Goal: Information Seeking & Learning: Check status

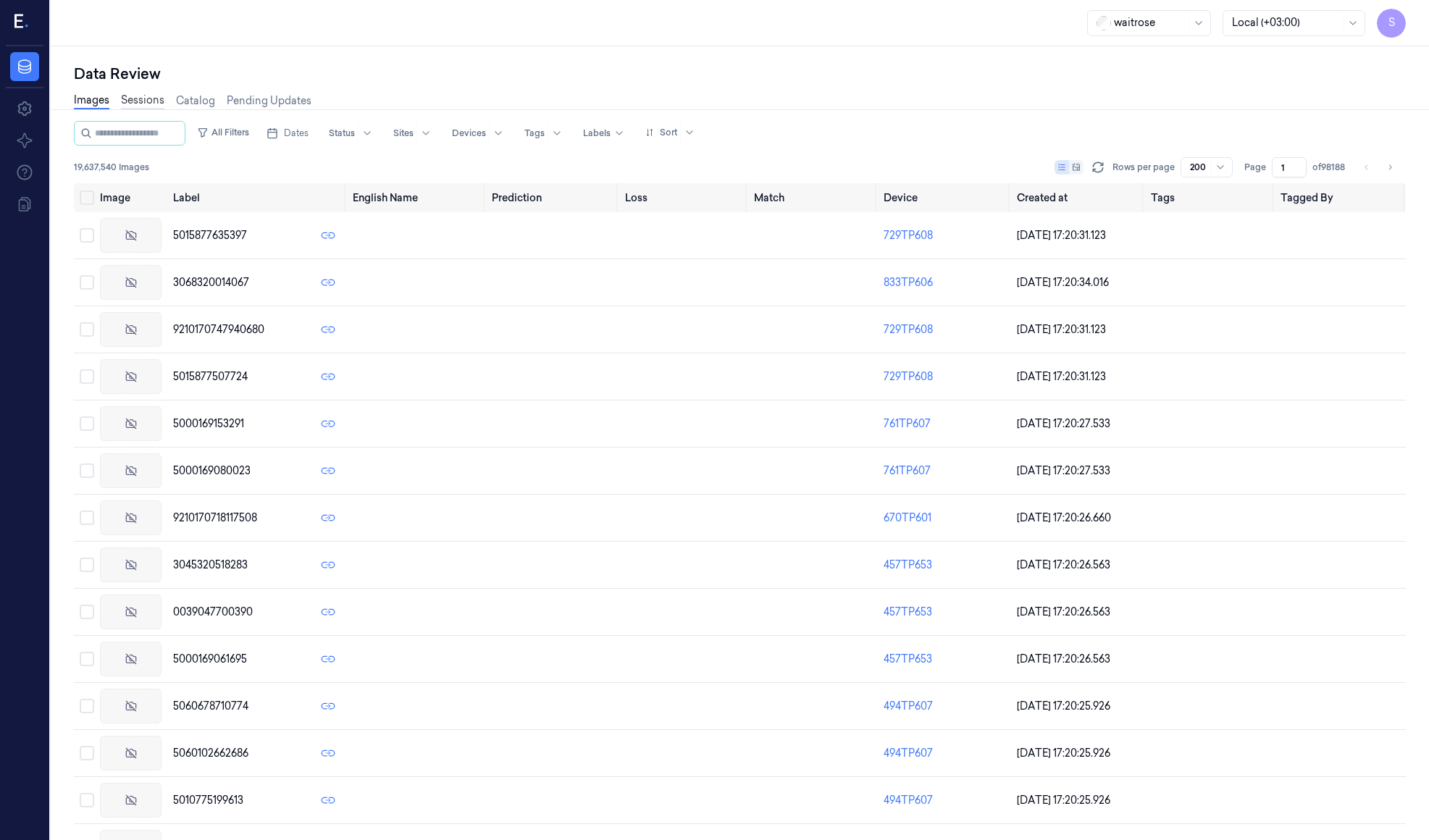
click at [142, 98] on link "Sessions" at bounding box center [143, 101] width 43 height 17
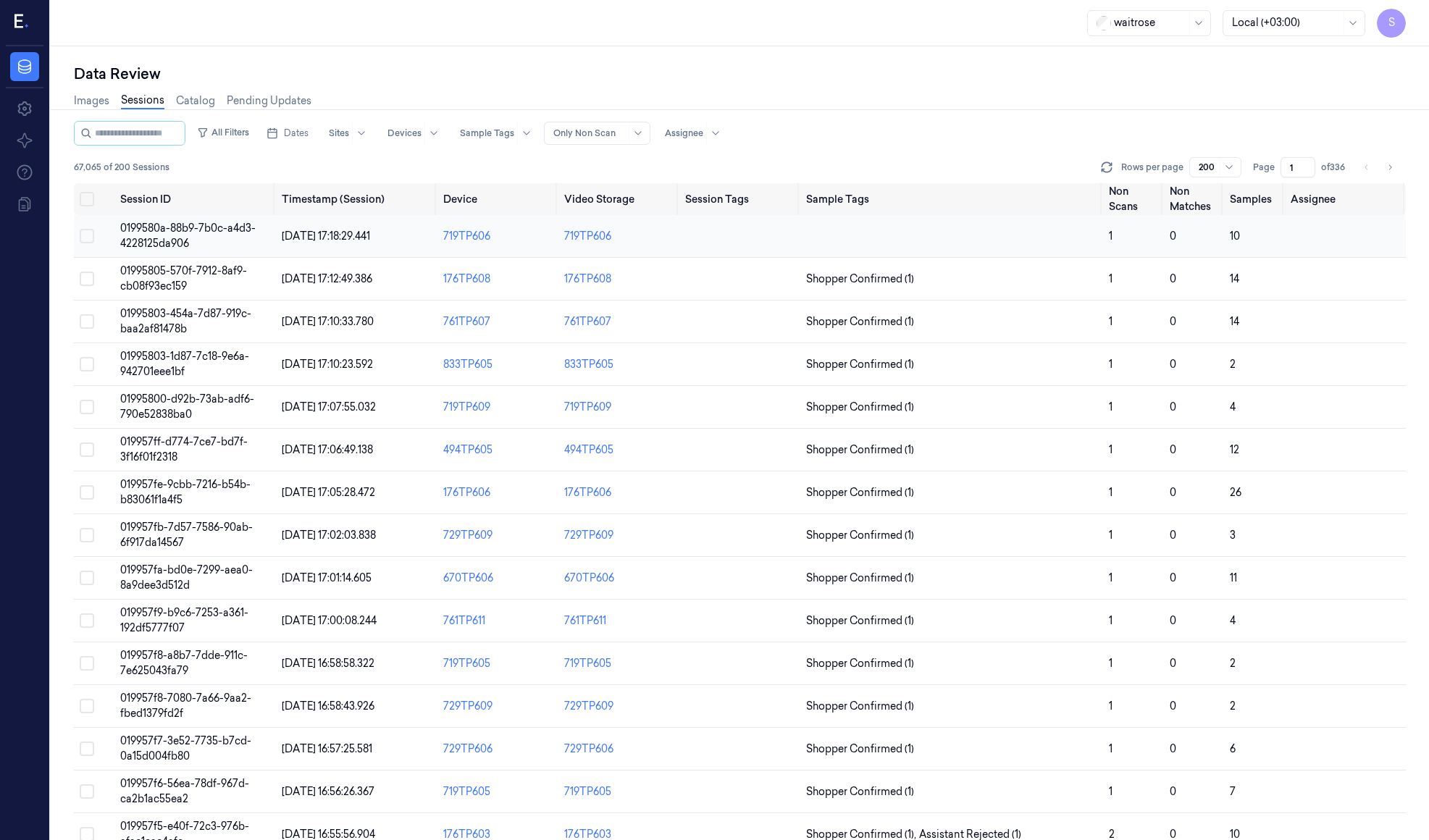
click at [188, 224] on span "0199580a-88b9-7b0c-a4d3-4228125da906" at bounding box center [188, 235] width 135 height 28
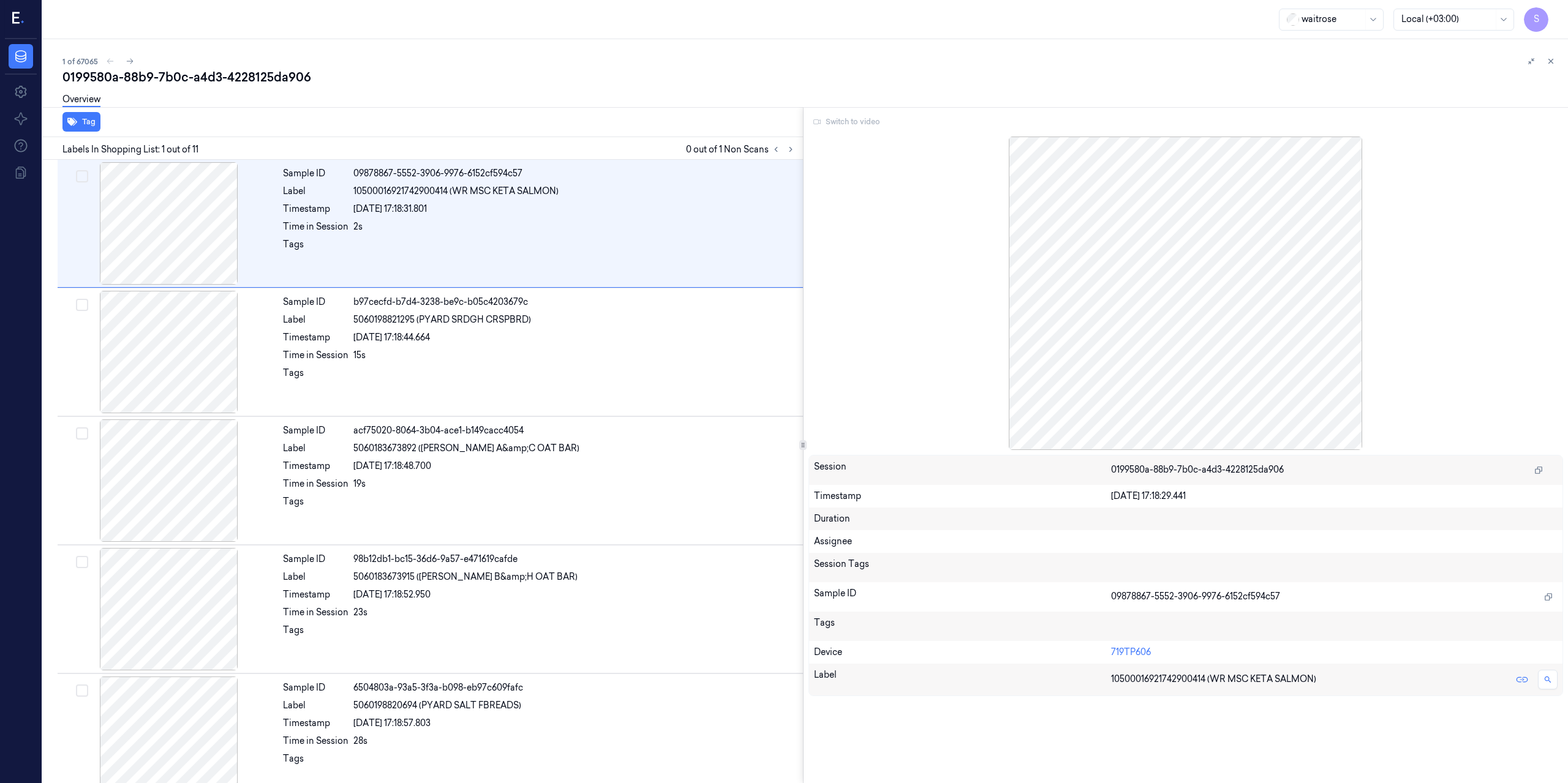
click at [25, 21] on icon at bounding box center [18, 19] width 13 height 19
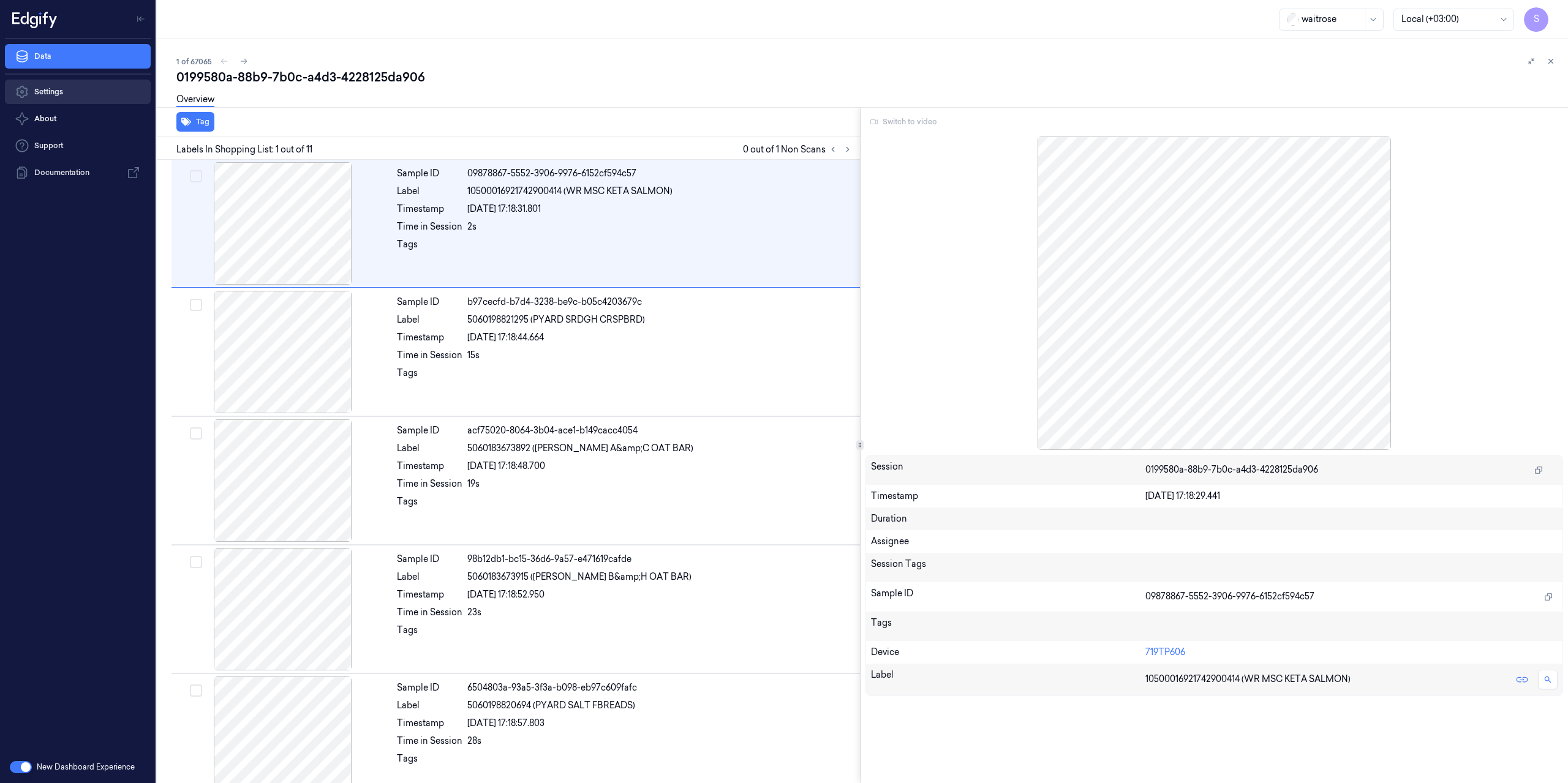
click at [41, 87] on link "Settings" at bounding box center [77, 92] width 146 height 25
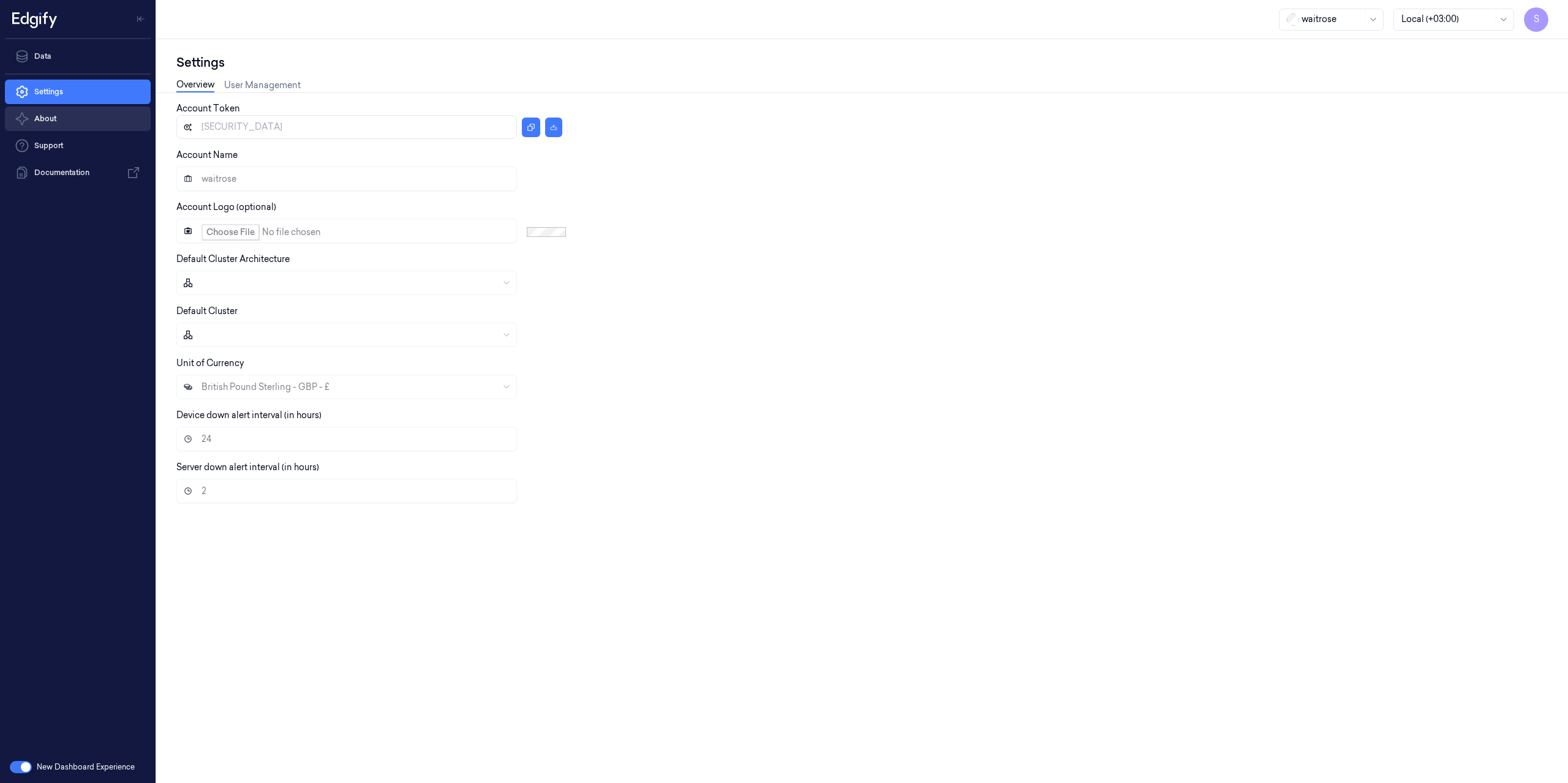
click at [62, 126] on button "About" at bounding box center [77, 119] width 146 height 25
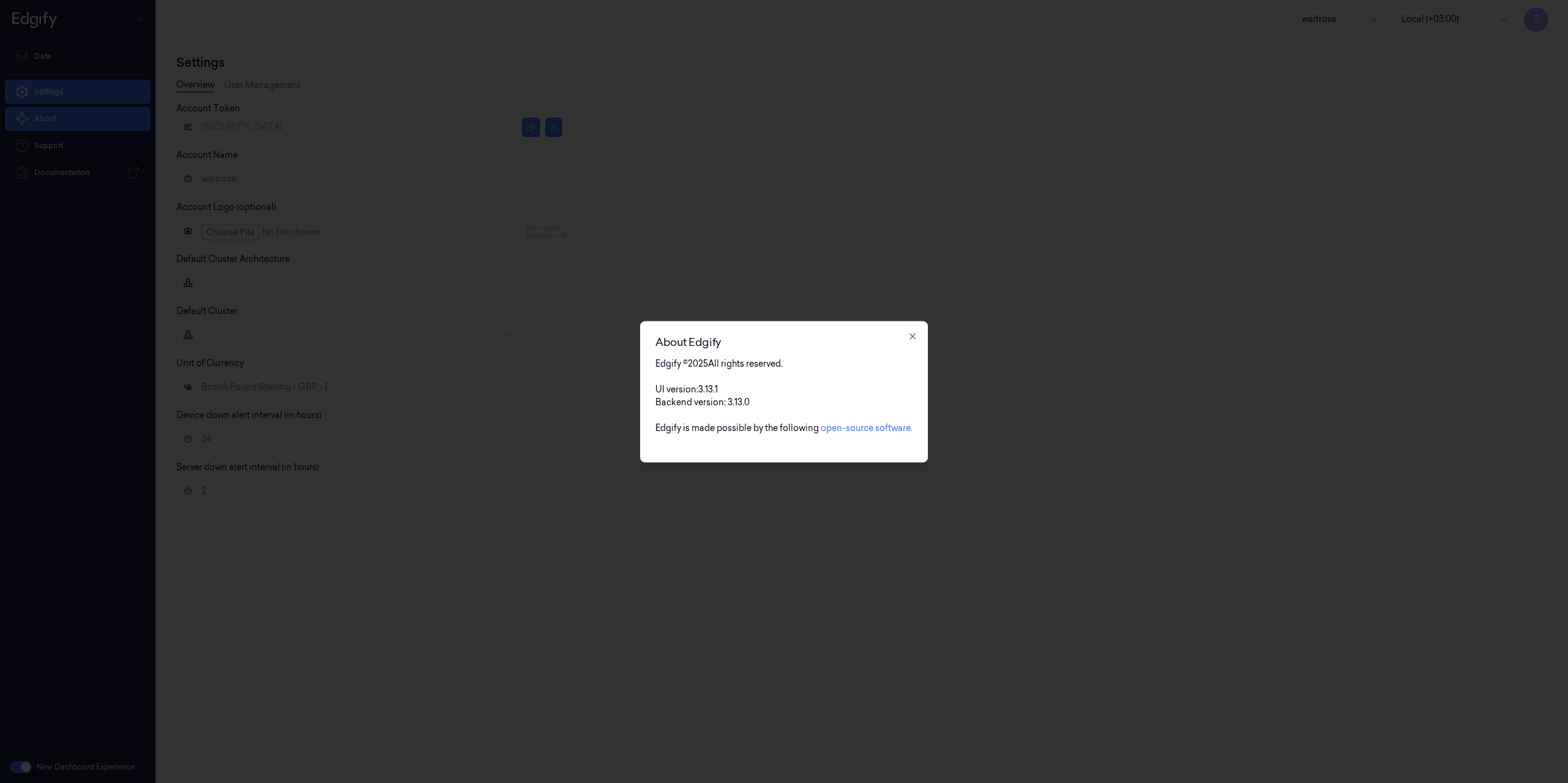
click at [920, 334] on div "About Edgify Edgify © 2025 All rights reserved. UI version: 3.13.1 Backend vers…" at bounding box center [784, 392] width 288 height 141
click at [913, 339] on icon "button" at bounding box center [913, 336] width 10 height 10
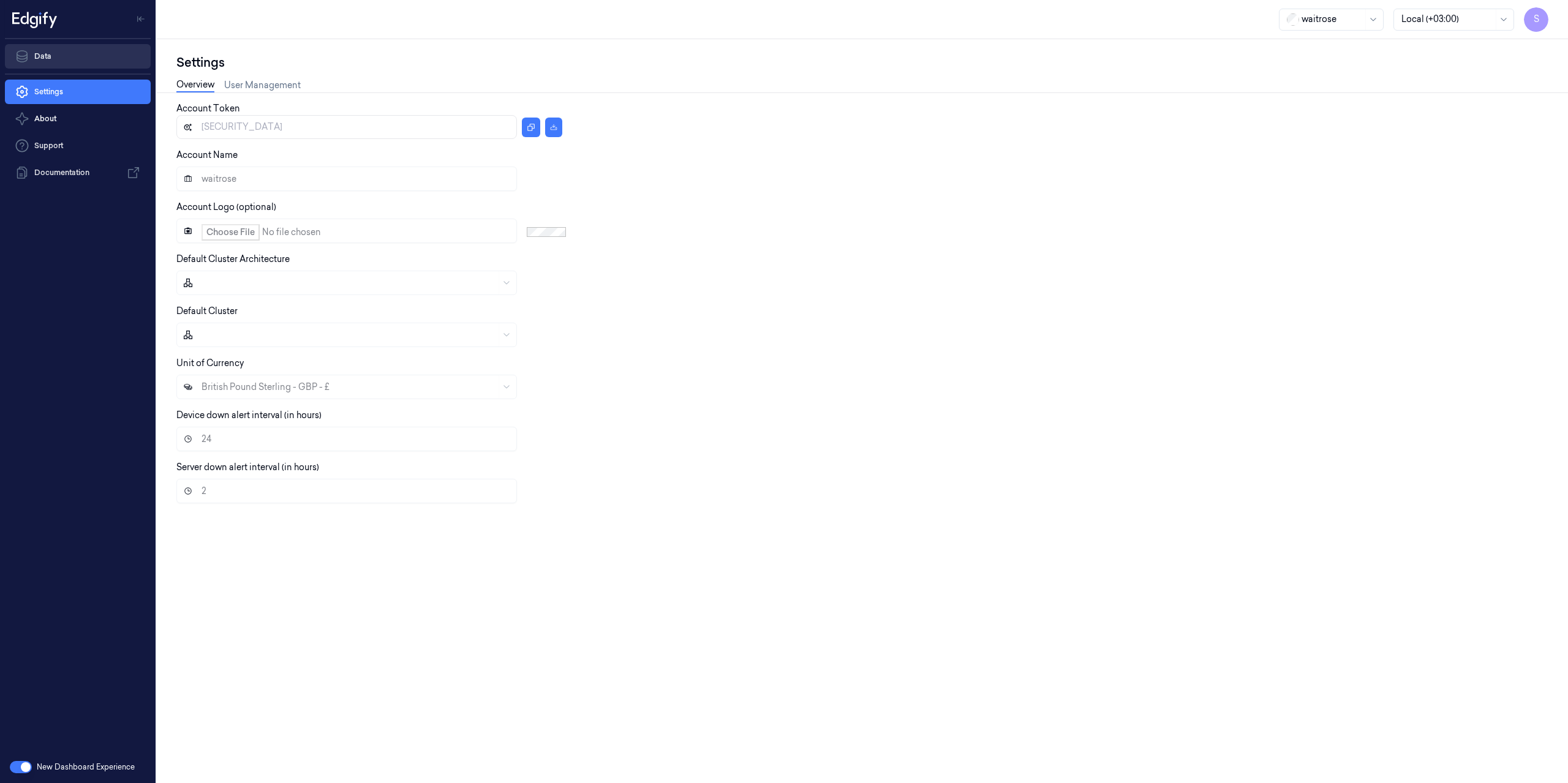
click at [41, 58] on link "Data" at bounding box center [77, 56] width 146 height 25
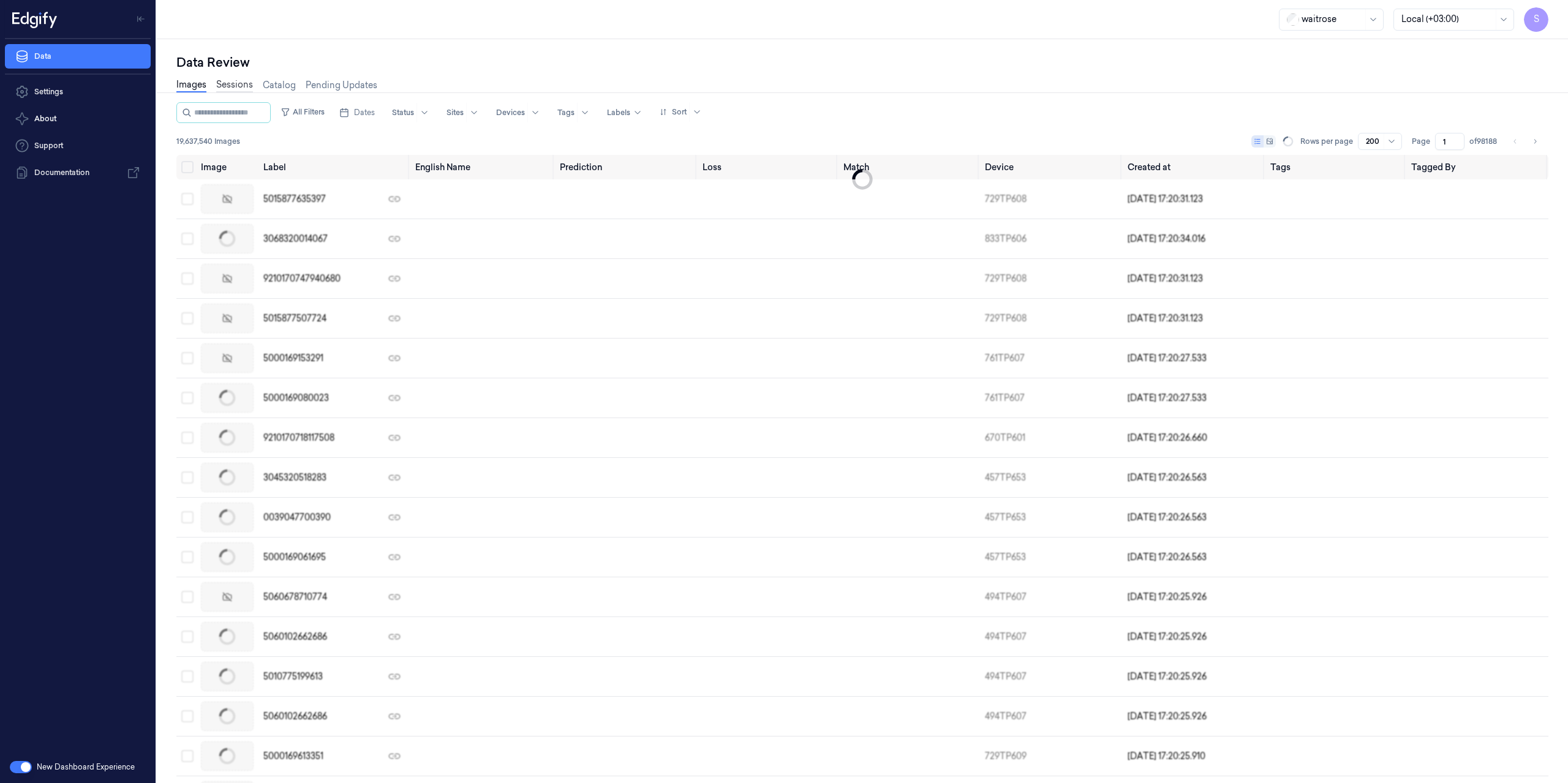
click at [236, 81] on link "Sessions" at bounding box center [234, 85] width 37 height 14
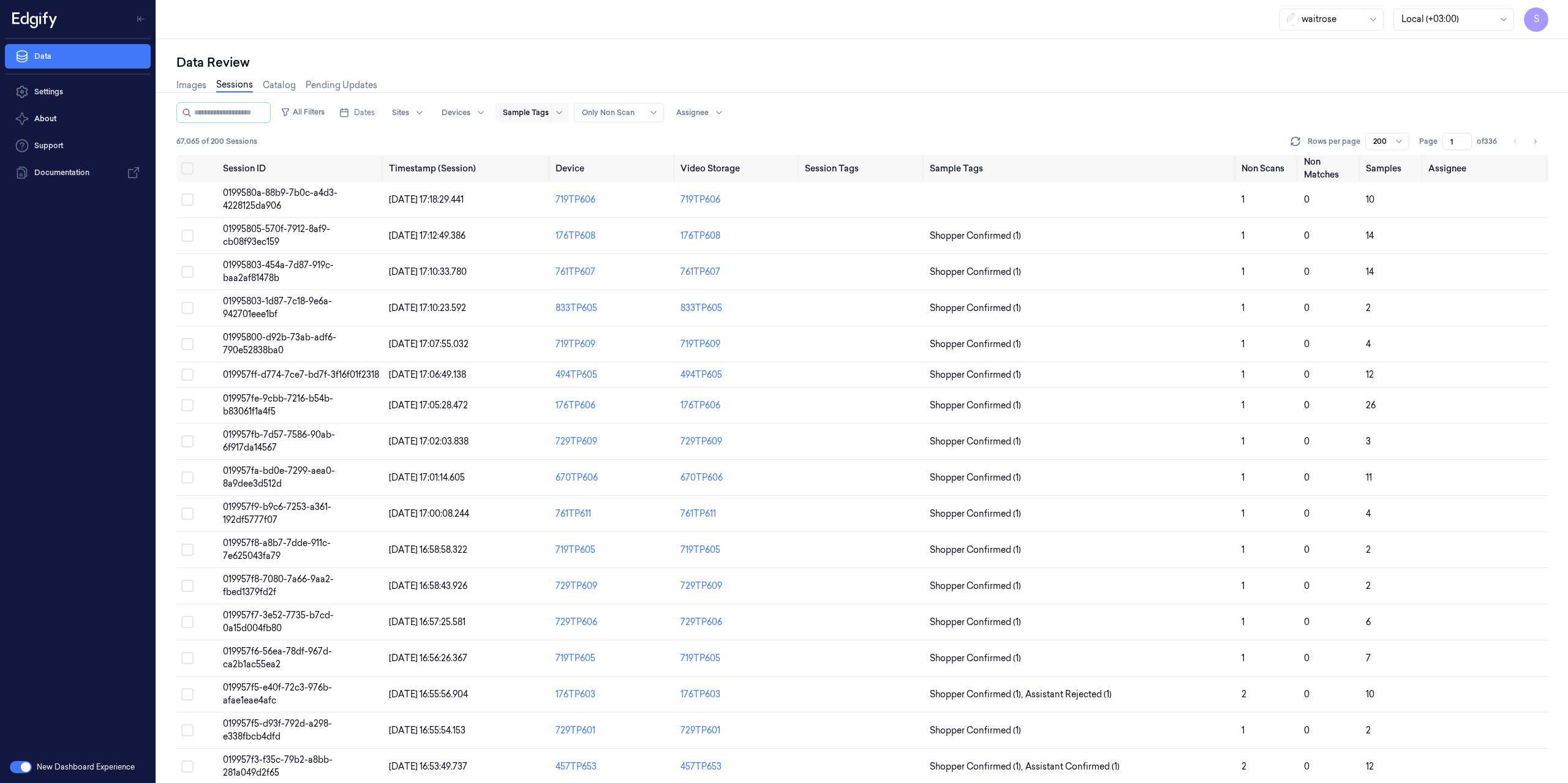
click at [549, 115] on div at bounding box center [526, 113] width 46 height 11
click at [608, 111] on div at bounding box center [613, 113] width 61 height 11
click at [549, 111] on div at bounding box center [526, 113] width 46 height 11
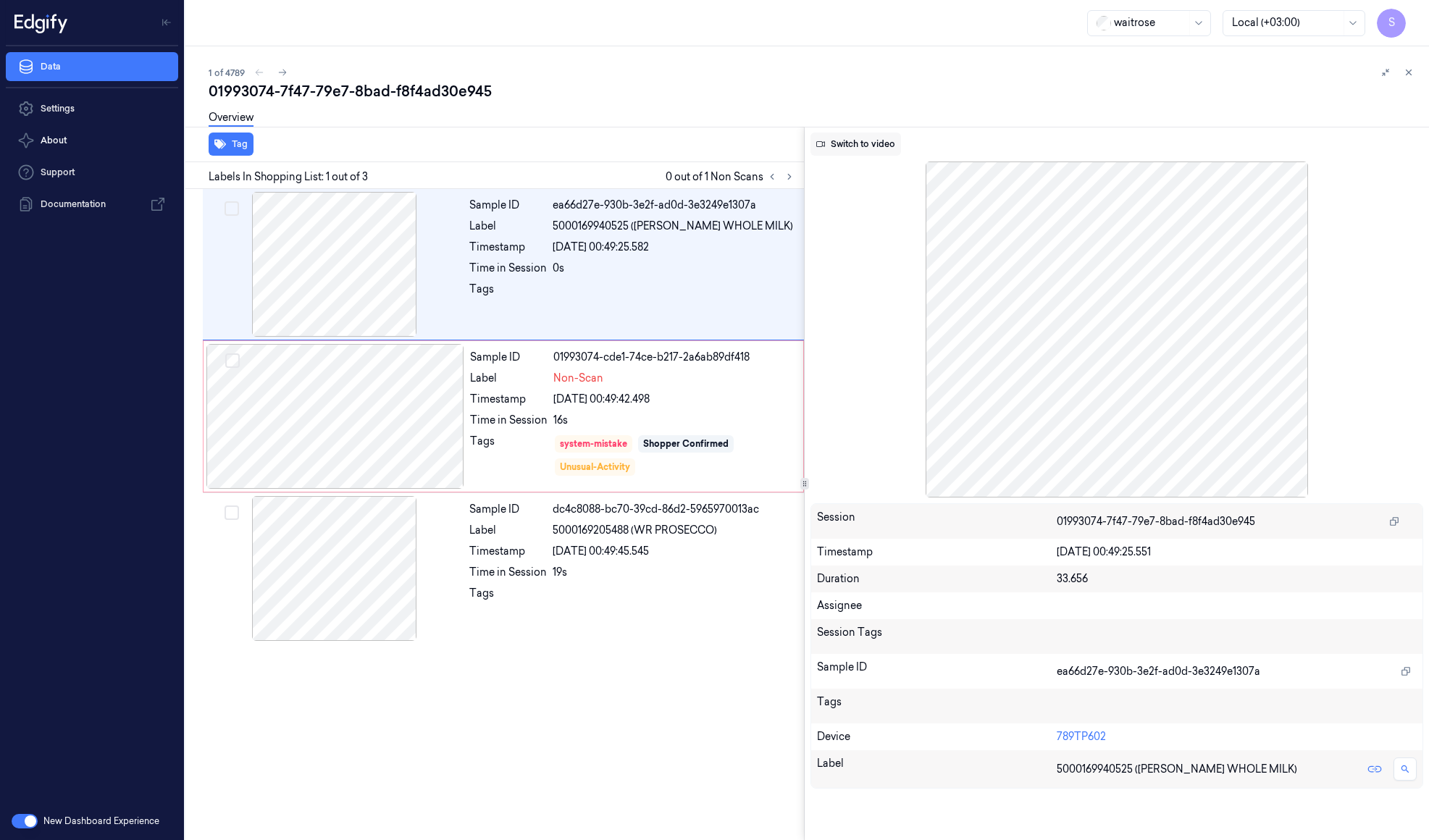
click at [872, 150] on button "Switch to video" at bounding box center [855, 143] width 91 height 23
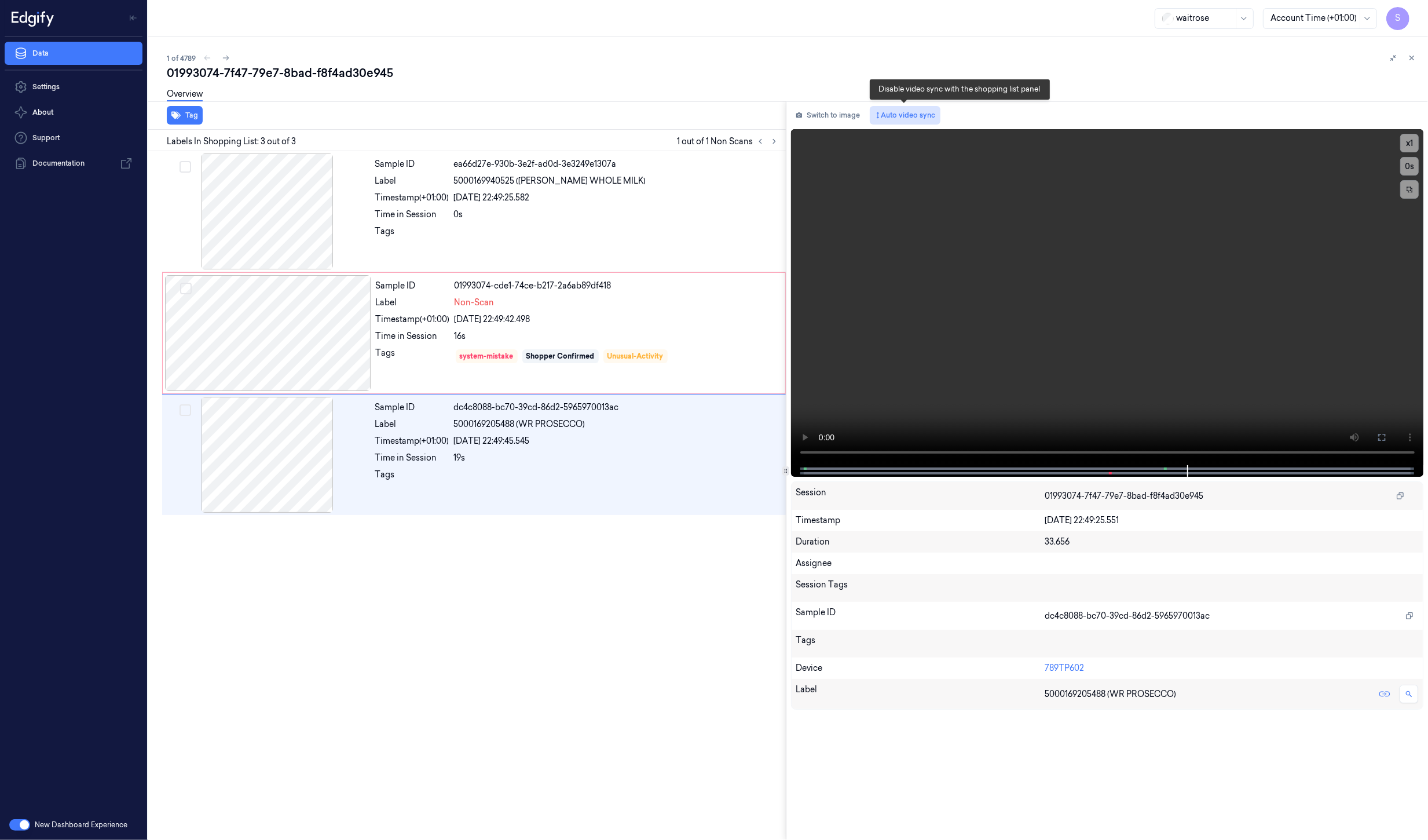
click at [906, 115] on button "Auto video sync" at bounding box center [905, 115] width 71 height 18
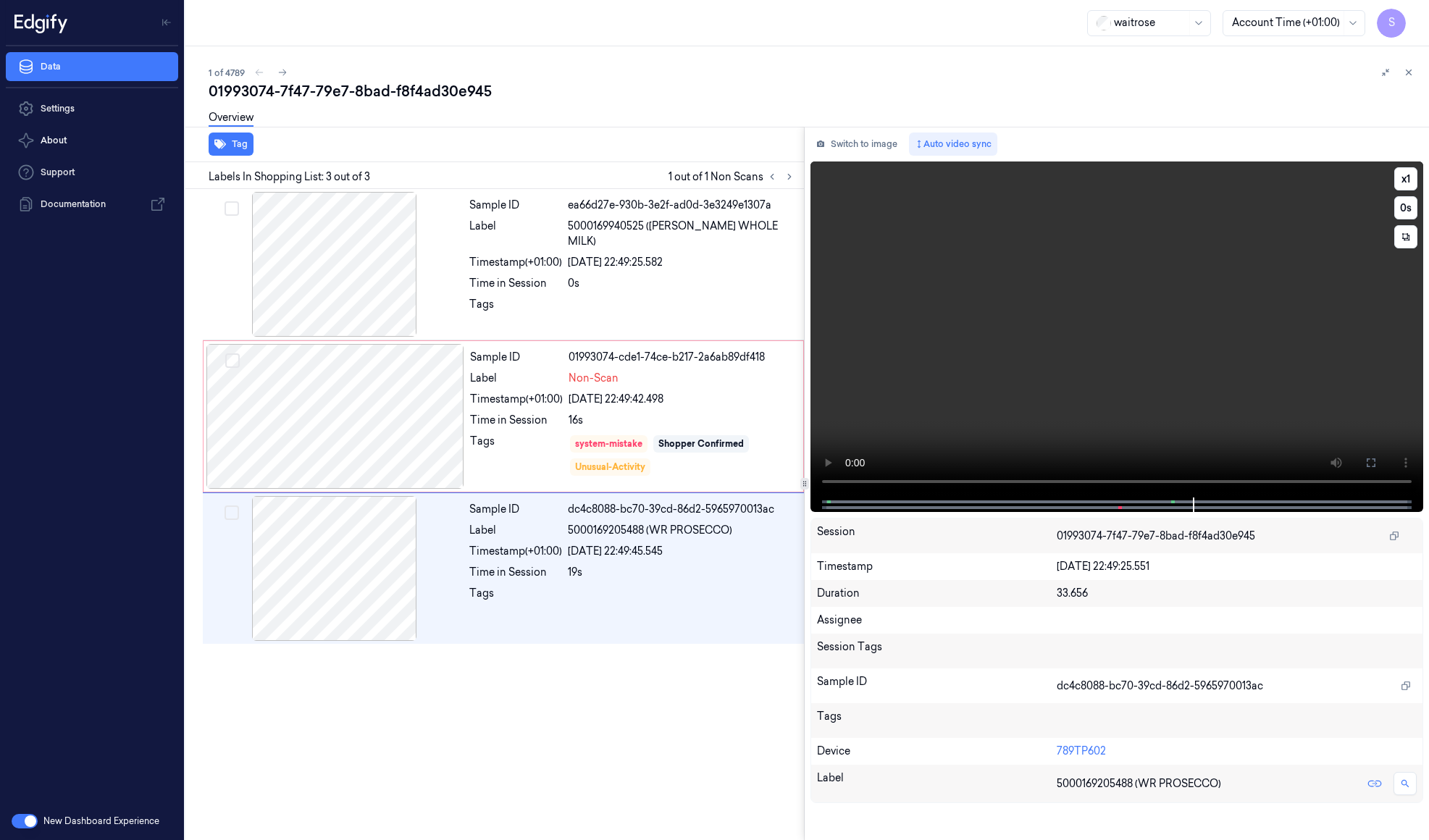
click at [855, 504] on div at bounding box center [1116, 505] width 582 height 14
click at [514, 239] on div "Sample ID ea66d27e-930b-3e2f-ad0d-3e3249e1307a Label 5000169940525 (WR DORG WHO…" at bounding box center [632, 265] width 338 height 145
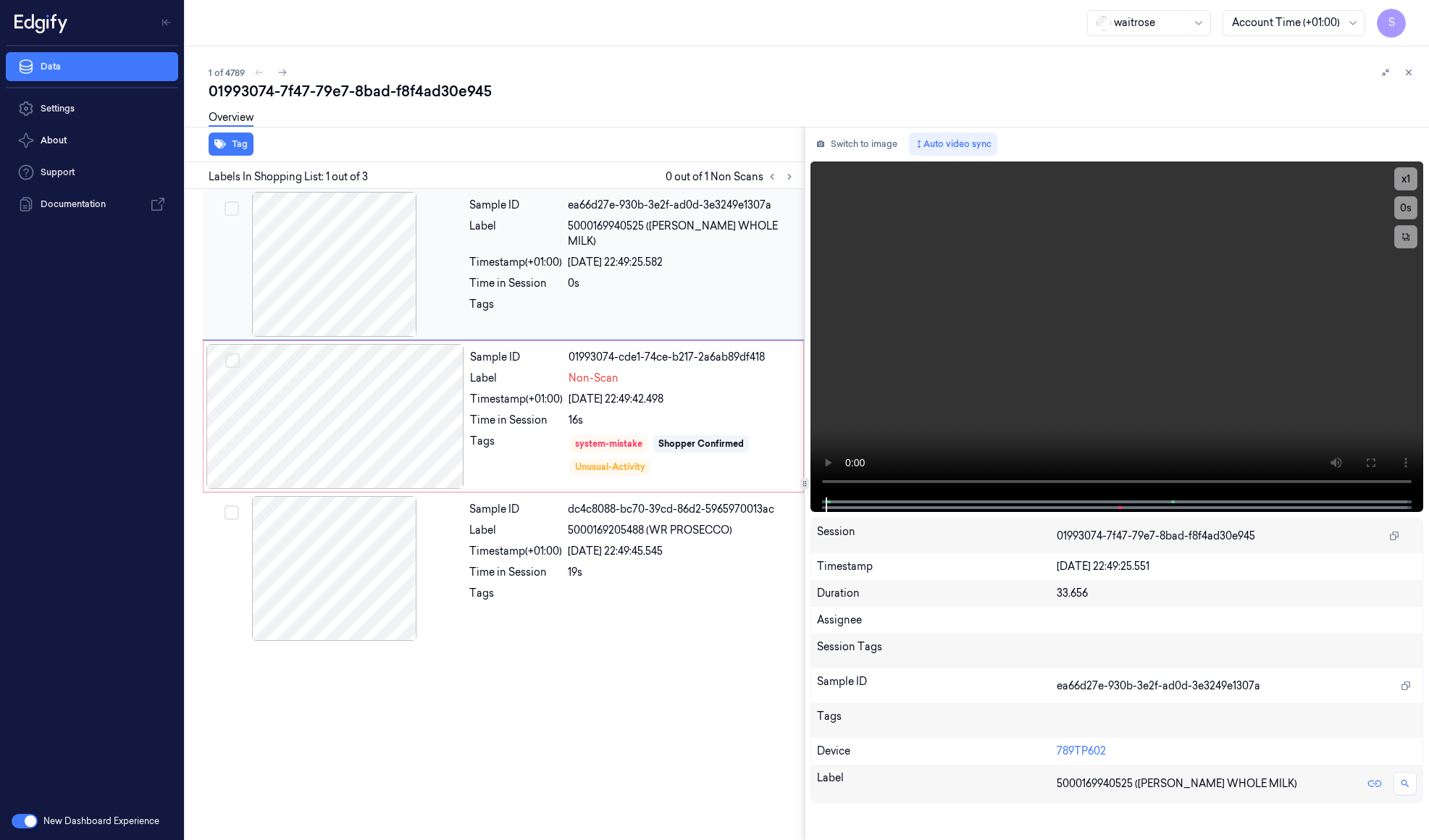
click at [528, 238] on div "Sample ID ea66d27e-930b-3e2f-ad0d-3e3249e1307a Label 5000169940525 (WR DORG WHO…" at bounding box center [632, 265] width 338 height 145
click at [572, 277] on div "Sample ID ea66d27e-930b-3e2f-ad0d-3e3249e1307a Label 5000169940525 (WR DORG WHO…" at bounding box center [632, 265] width 338 height 145
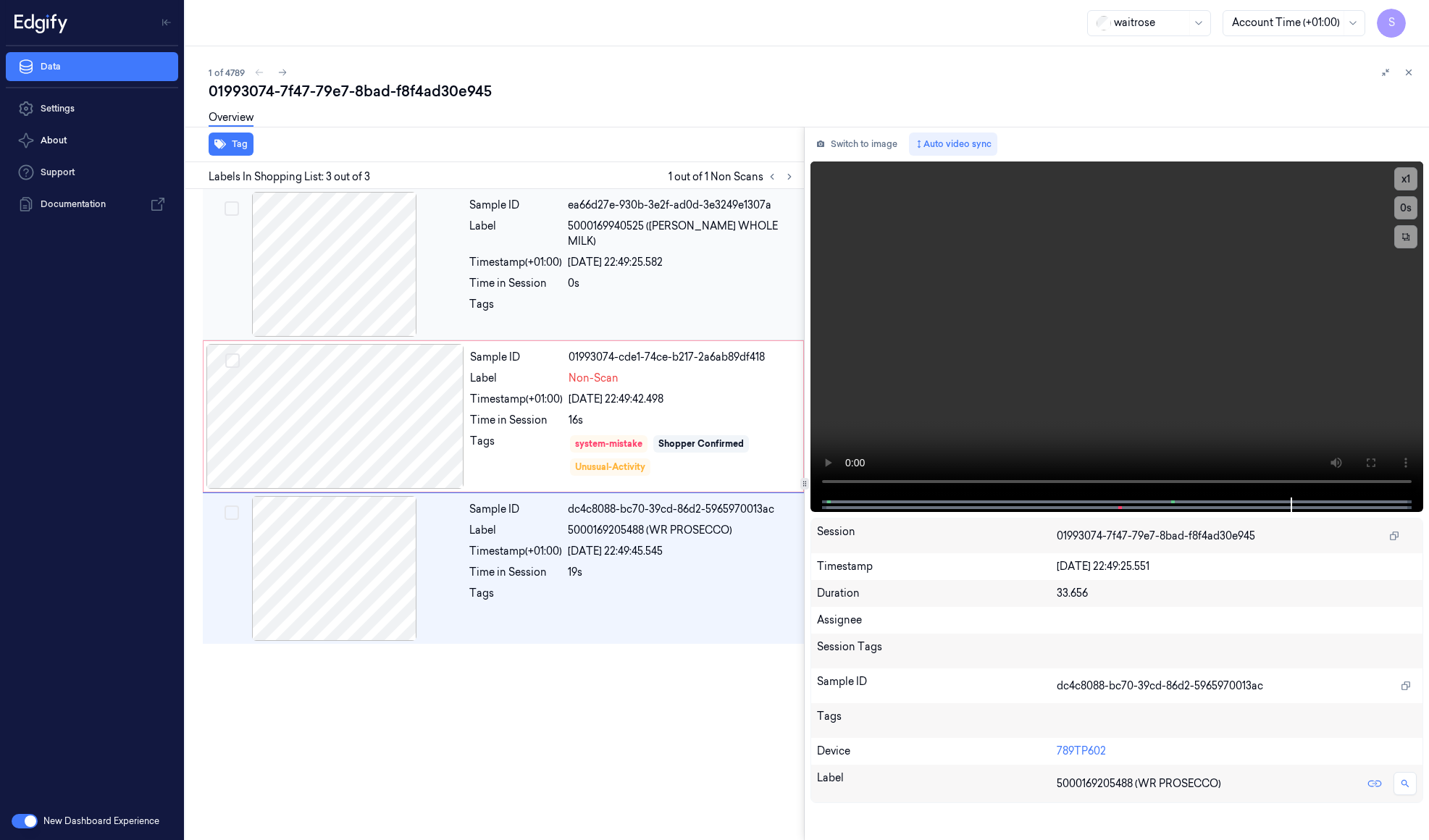
click at [309, 244] on div at bounding box center [334, 265] width 257 height 145
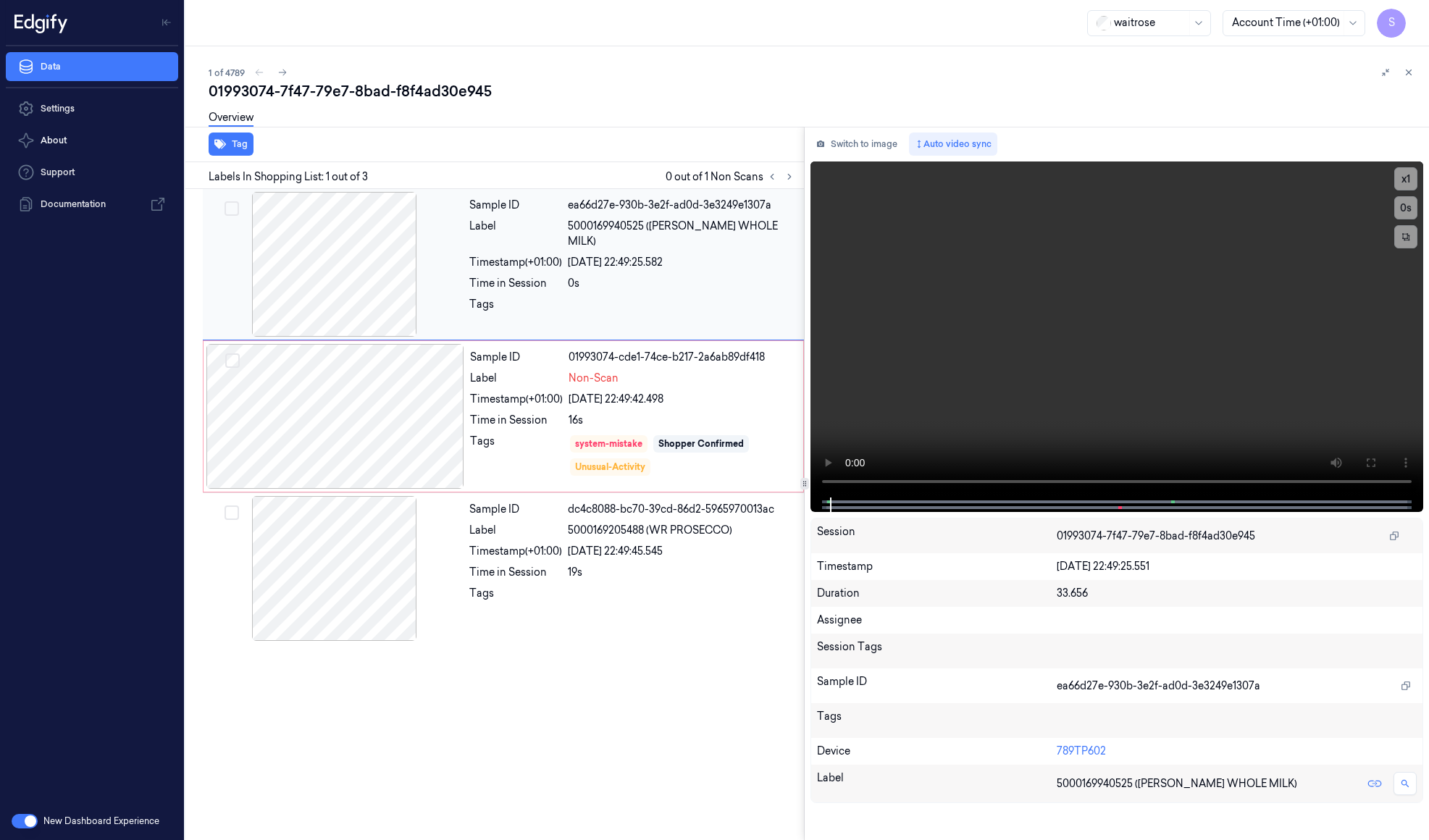
click at [310, 242] on div at bounding box center [334, 265] width 257 height 145
click at [311, 242] on div at bounding box center [334, 265] width 257 height 145
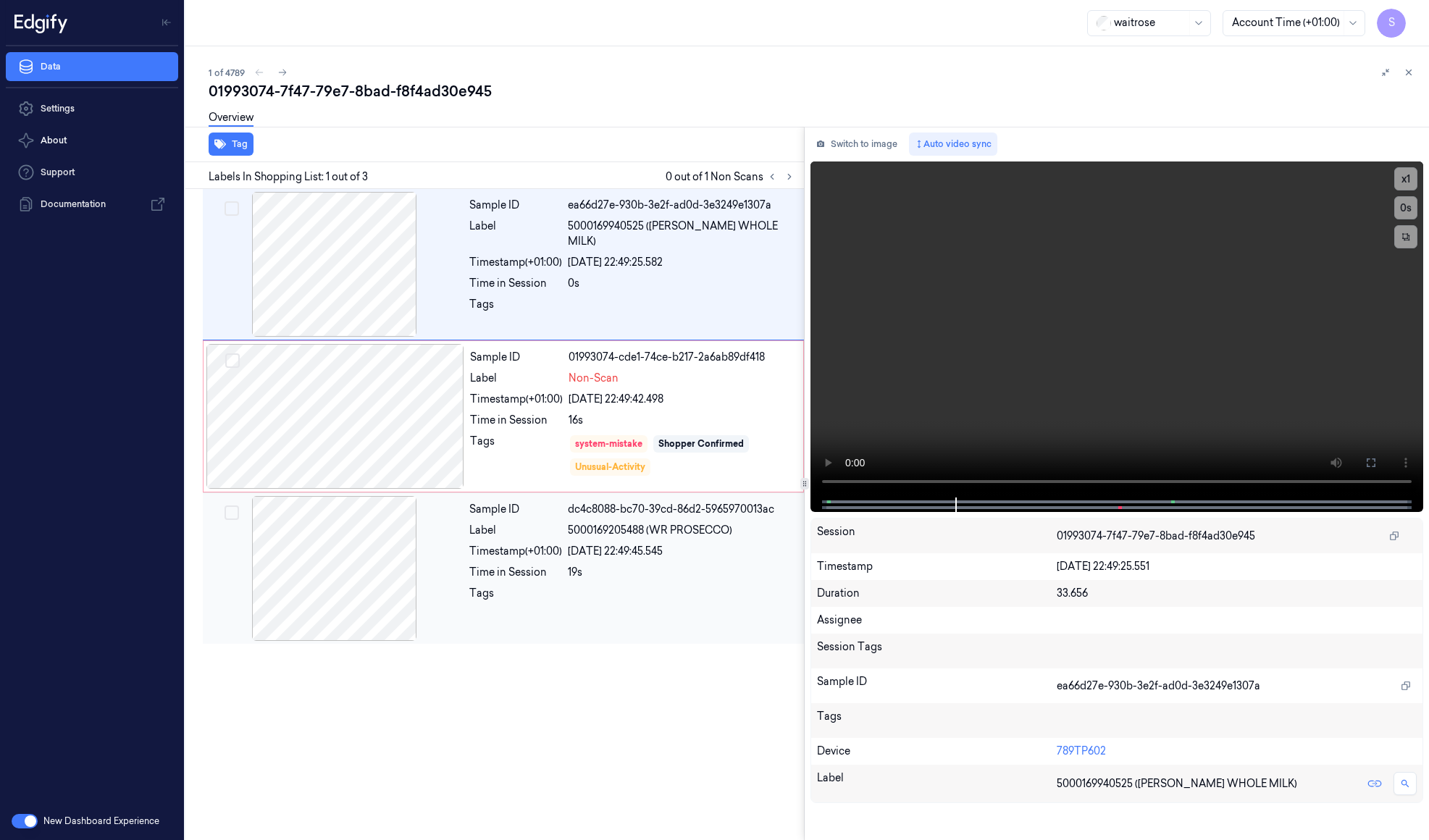
click at [565, 631] on div "Sample ID dc4c8088-bc70-39cd-86d2-5965970013ac Label 5000169205488 (WR PROSECCO…" at bounding box center [632, 568] width 338 height 145
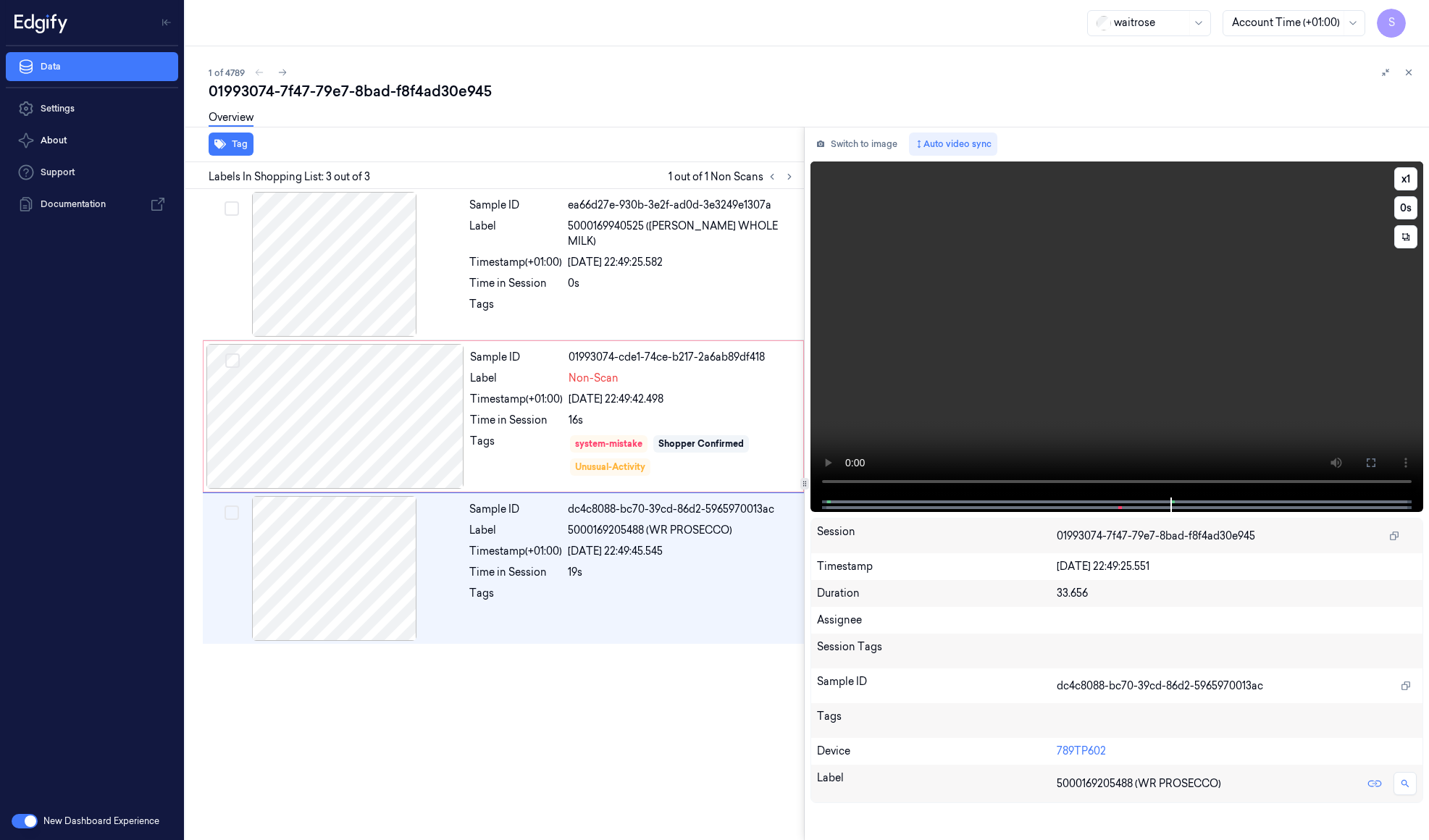
click at [828, 498] on div at bounding box center [1116, 505] width 582 height 14
click at [827, 503] on span at bounding box center [827, 501] width 2 height 7
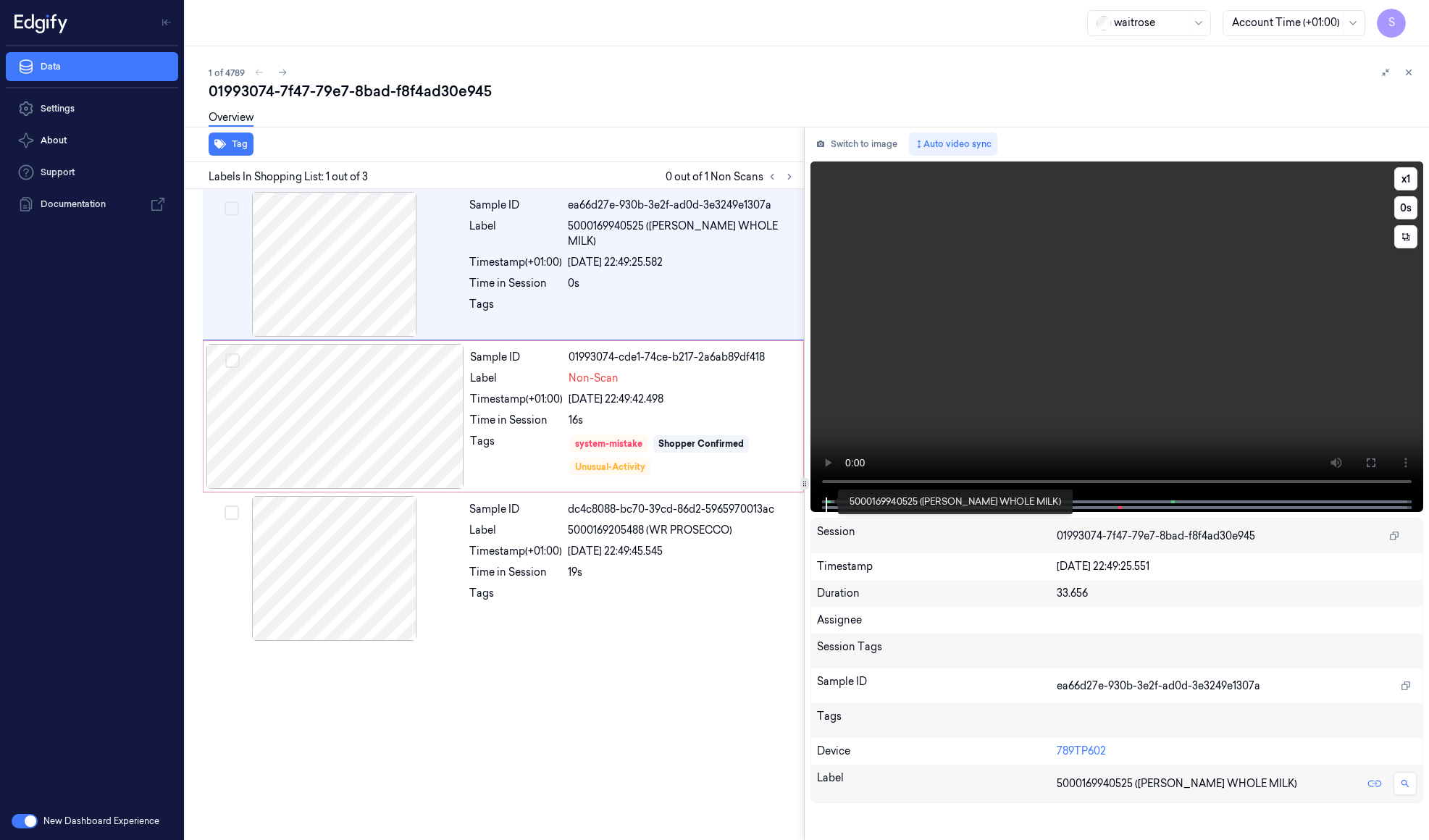
click at [827, 503] on span at bounding box center [827, 501] width 2 height 7
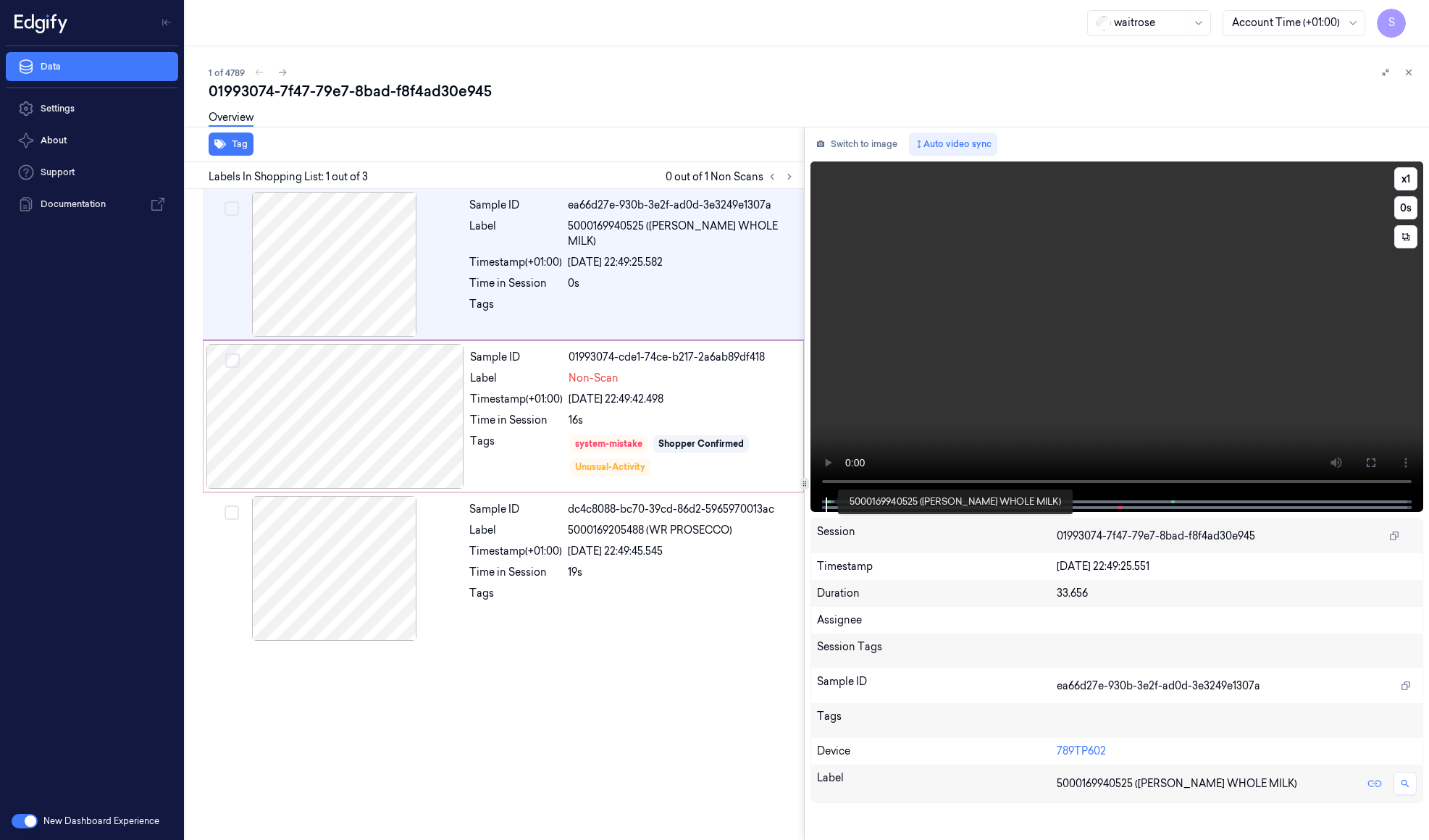
click at [827, 503] on span at bounding box center [827, 501] width 2 height 7
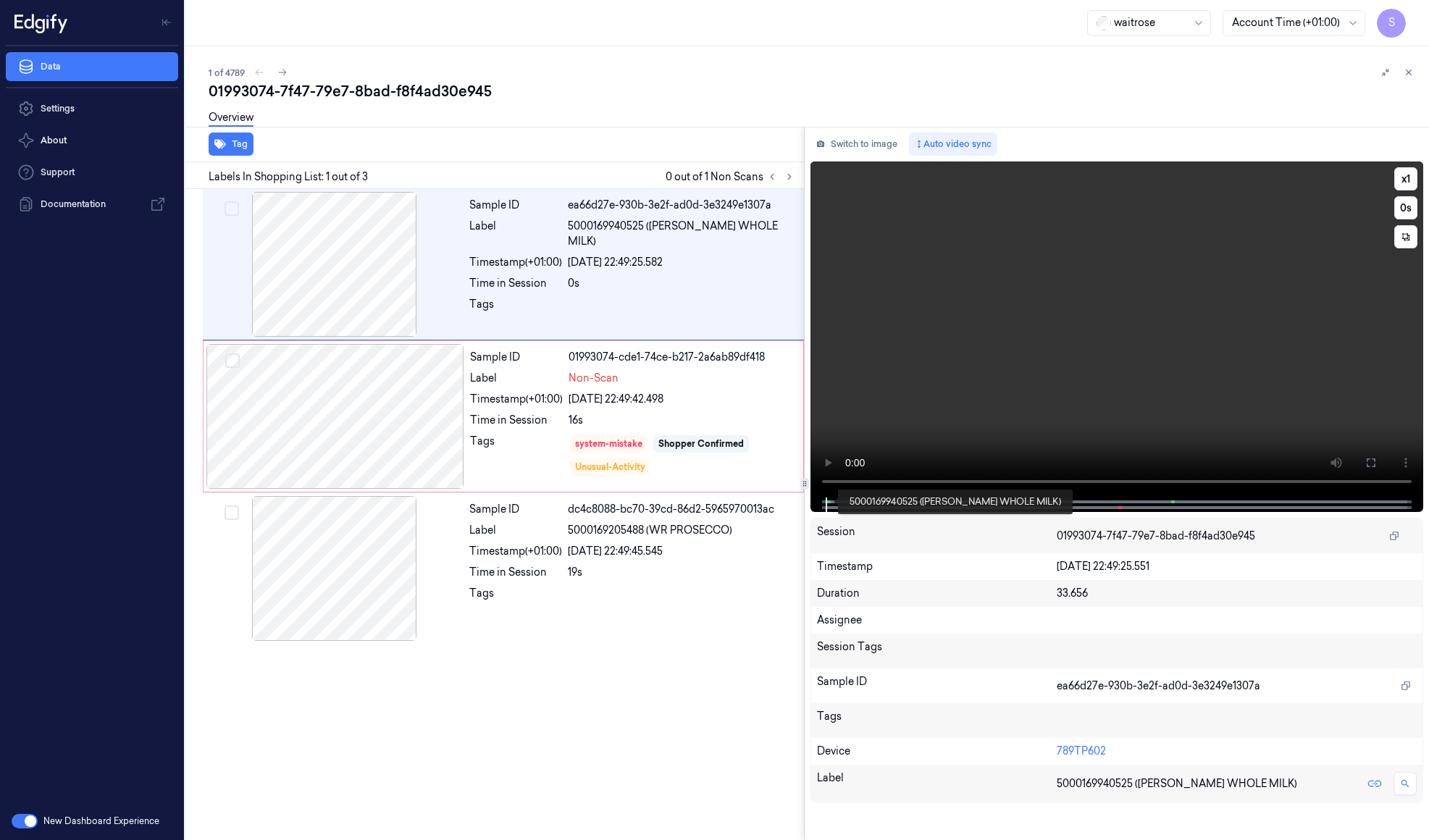
click at [827, 503] on span at bounding box center [827, 501] width 2 height 7
click at [349, 436] on div at bounding box center [335, 416] width 257 height 145
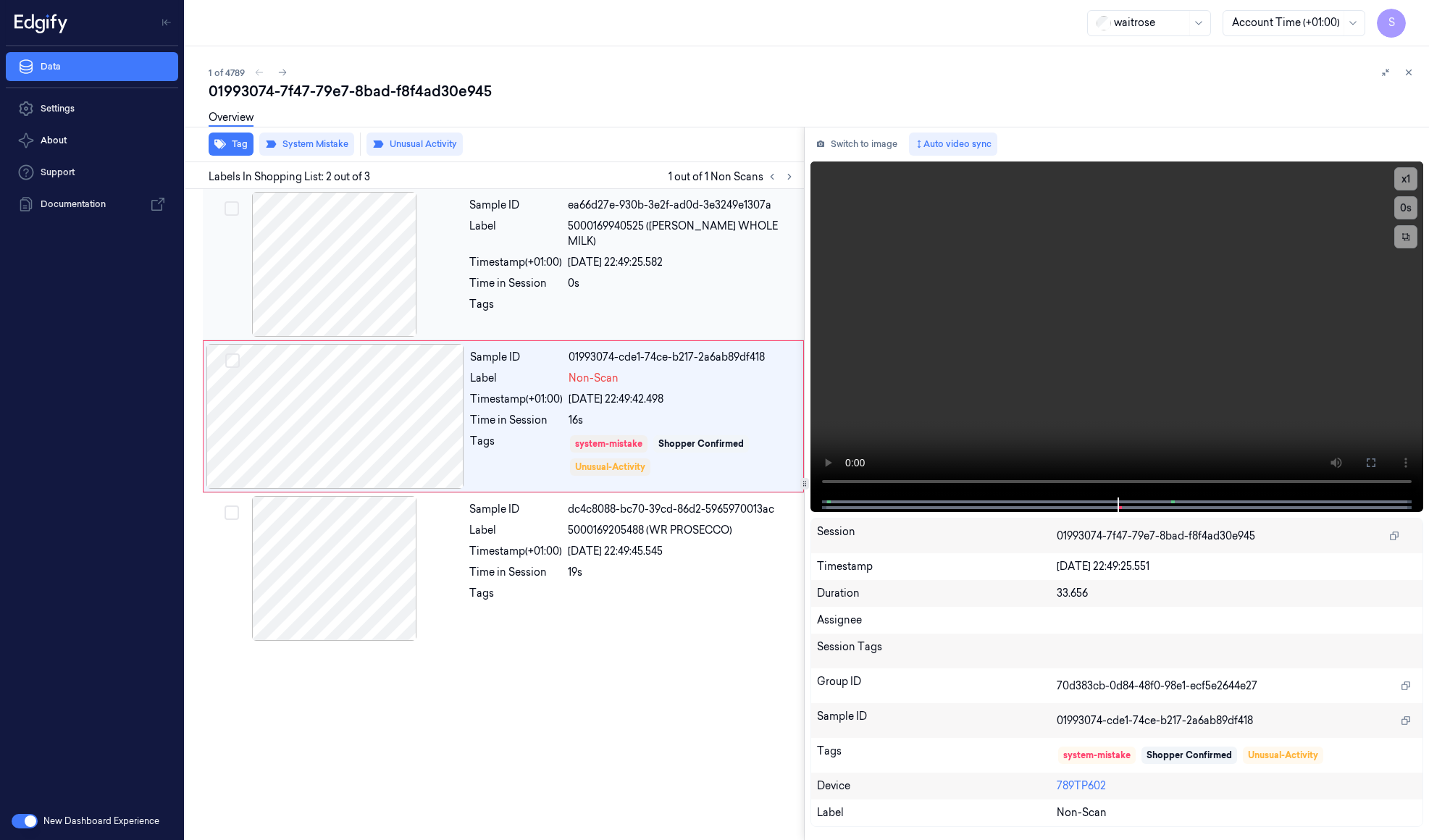
click at [503, 255] on div "Timestamp (+01:00)" at bounding box center [516, 262] width 93 height 15
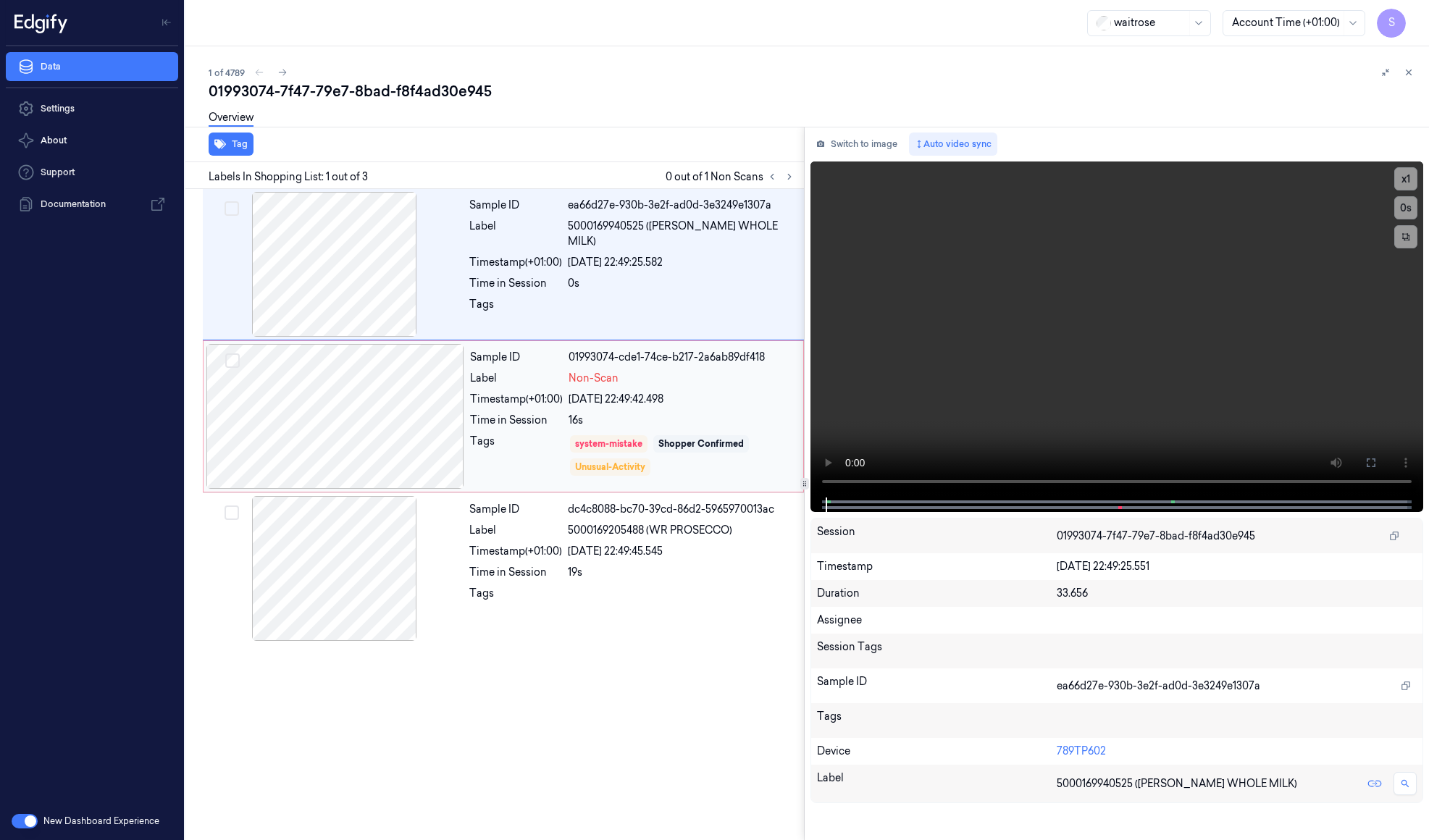
drag, startPoint x: 687, startPoint y: 311, endPoint x: 688, endPoint y: 345, distance: 34.0
click at [687, 315] on div "Sample ID ea66d27e-930b-3e2f-ad0d-3e3249e1307a Label 5000169940525 (WR DORG WHO…" at bounding box center [632, 265] width 338 height 145
click at [720, 580] on div "Sample ID dc4c8088-bc70-39cd-86d2-5965970013ac Label 5000169205488 (WR PROSECCO…" at bounding box center [632, 568] width 338 height 145
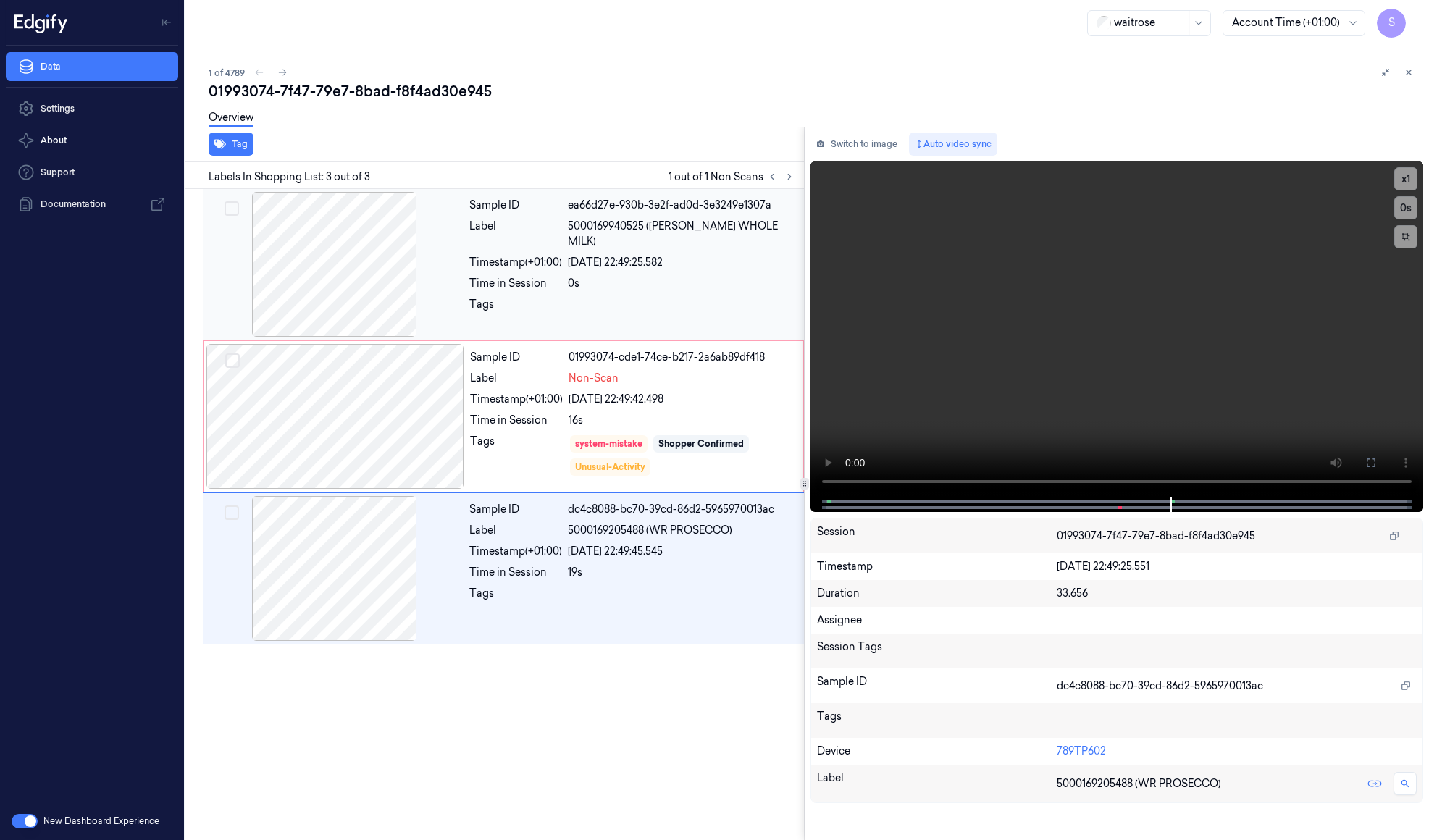
click at [741, 297] on div at bounding box center [681, 308] width 228 height 23
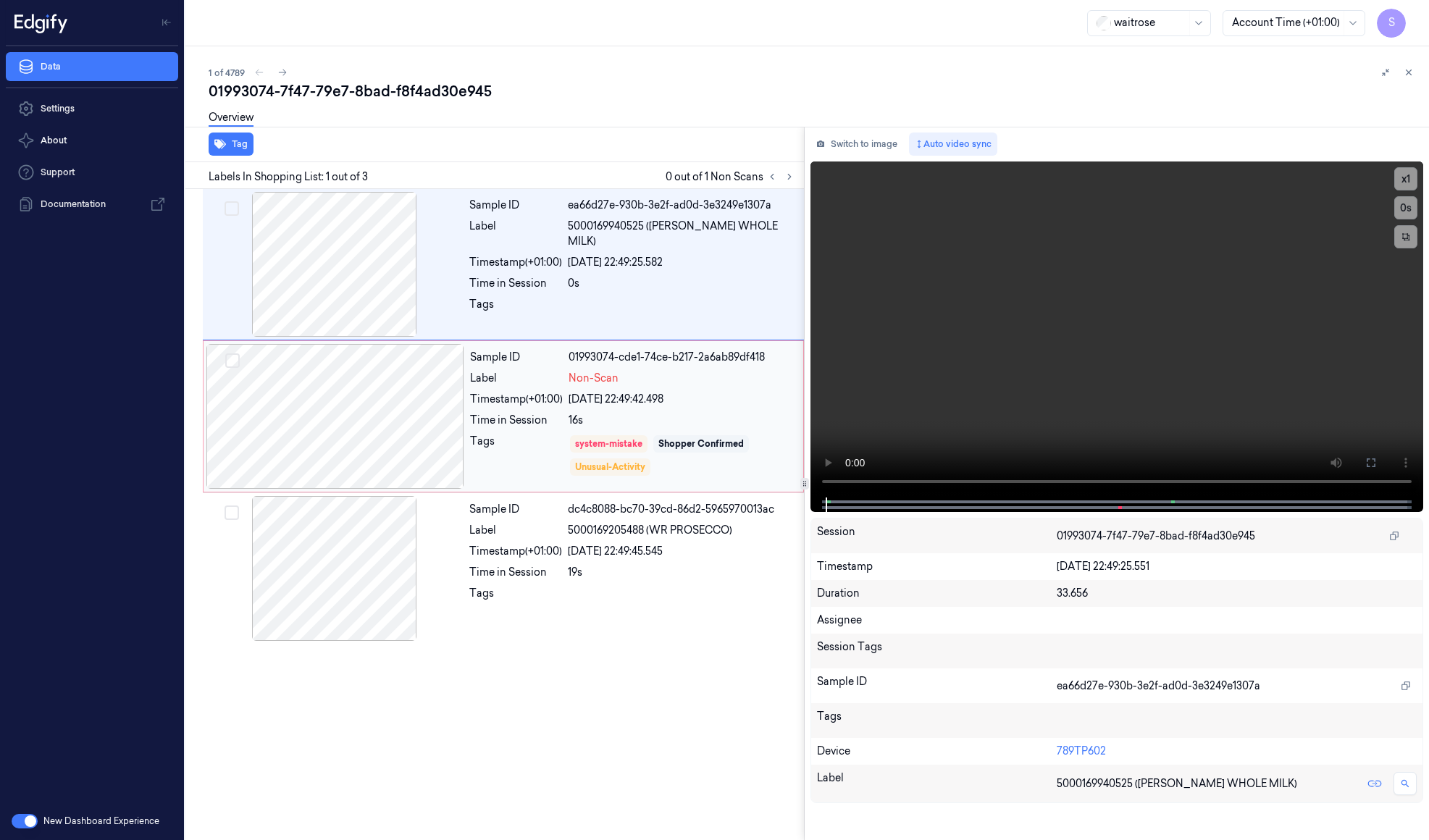
click at [506, 462] on div "Tags" at bounding box center [516, 455] width 93 height 43
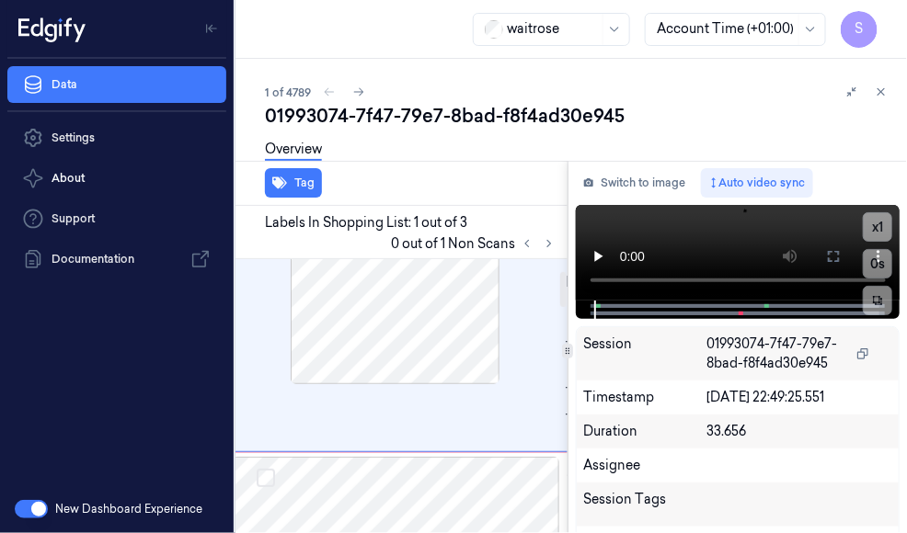
scroll to position [72, 37]
